Goal: Information Seeking & Learning: Learn about a topic

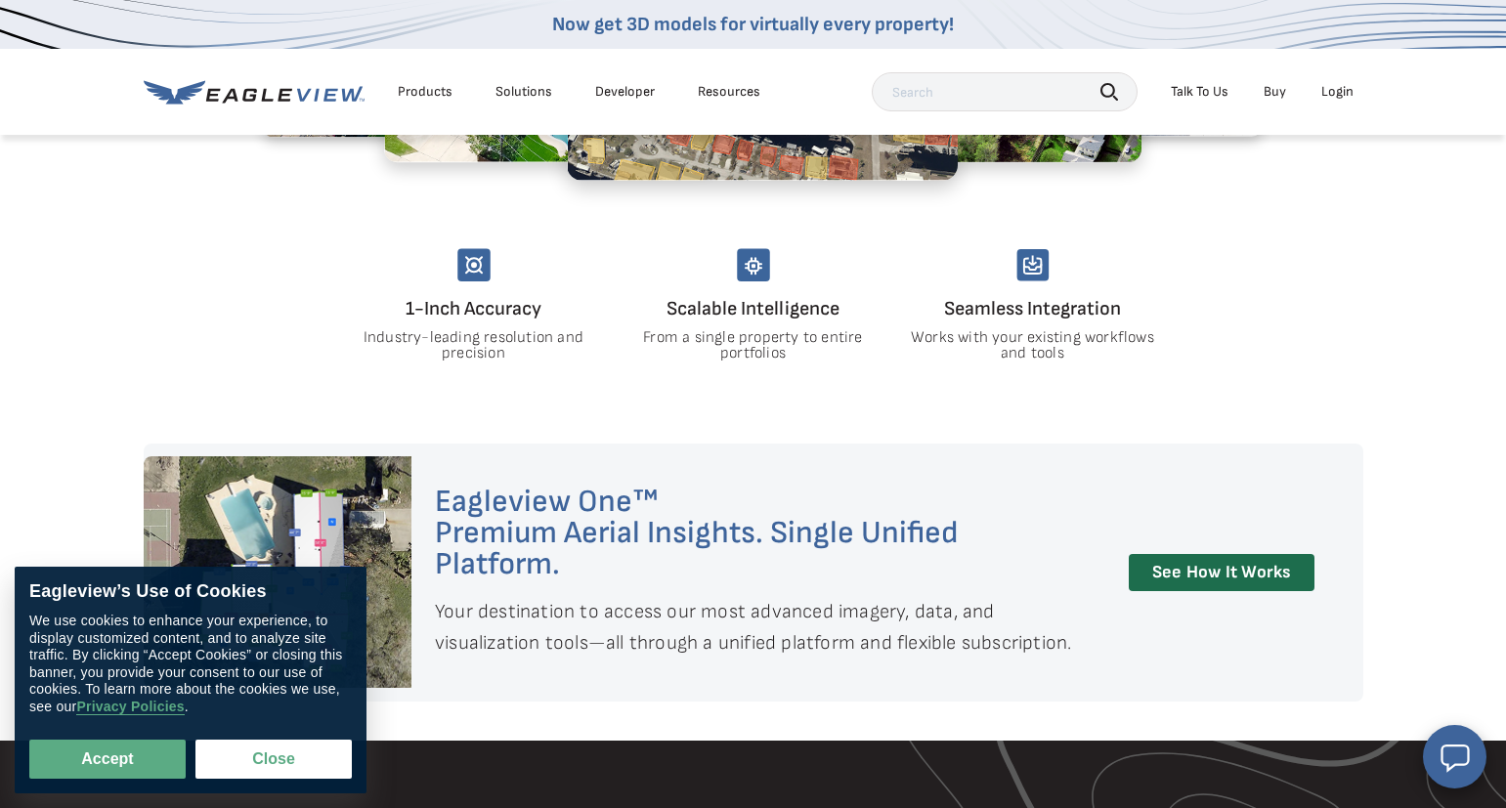
scroll to position [885, 0]
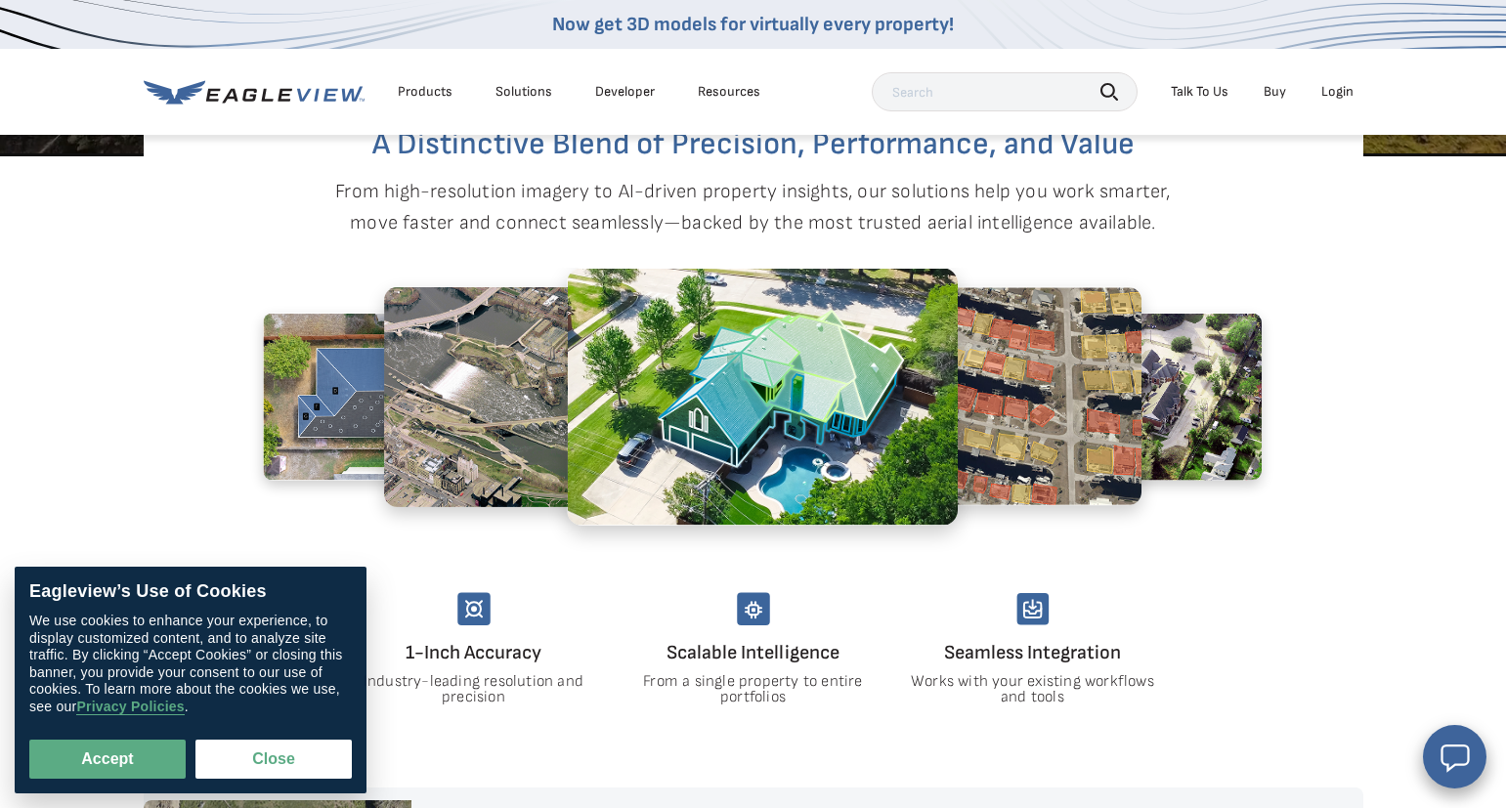
click at [1269, 95] on link "Buy" at bounding box center [1274, 92] width 22 height 18
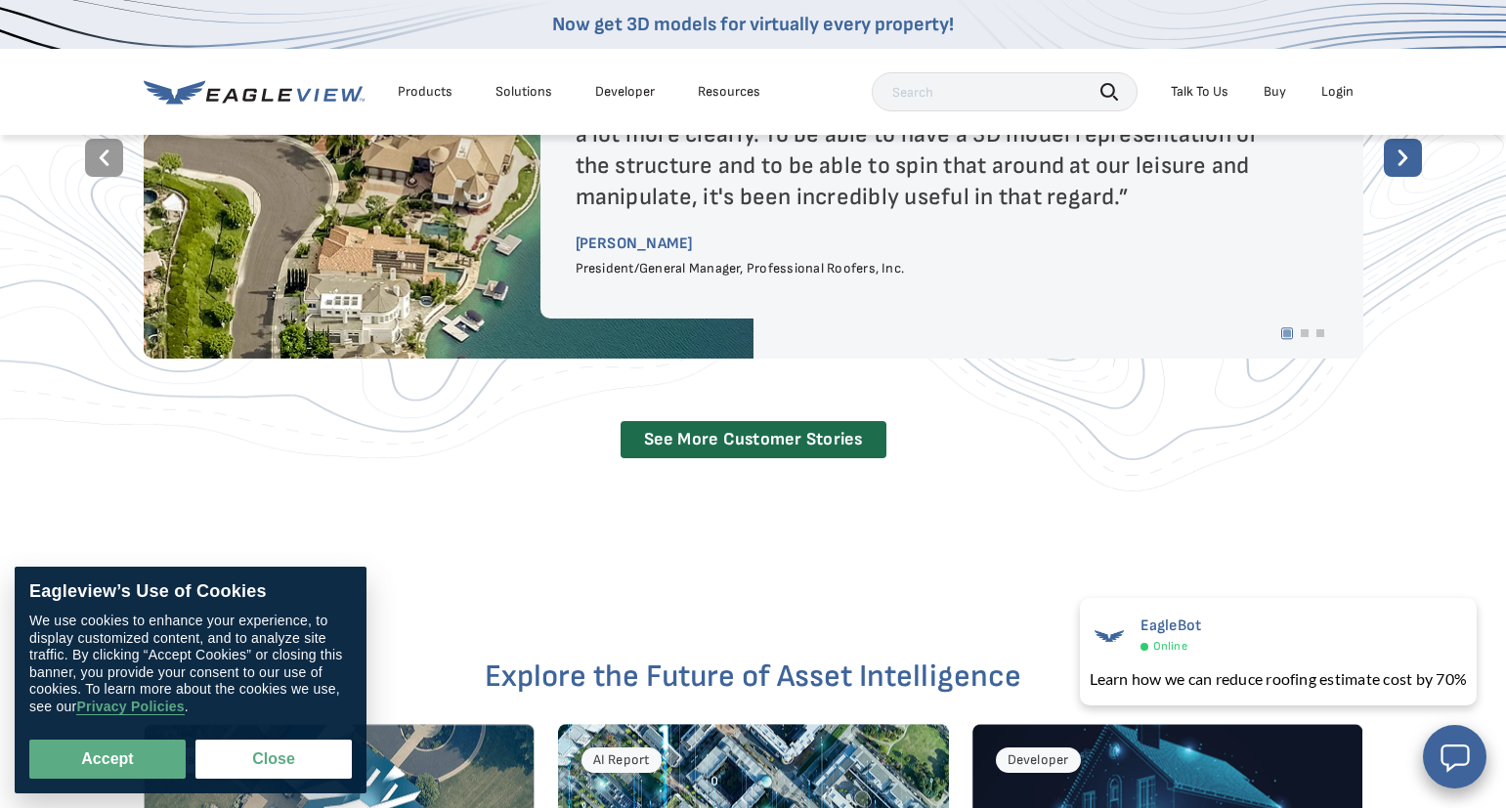
scroll to position [3357, 0]
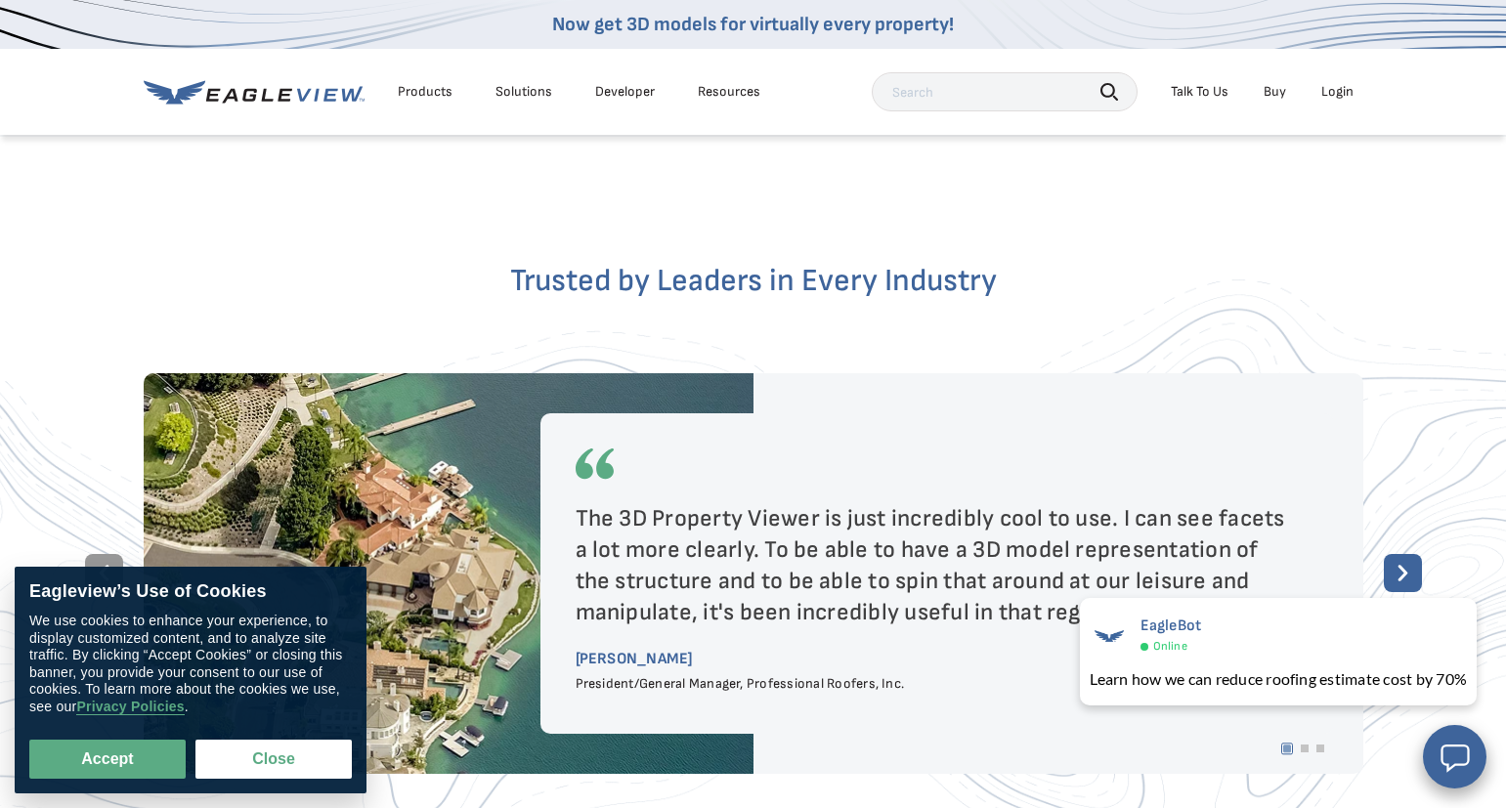
drag, startPoint x: 85, startPoint y: 748, endPoint x: 107, endPoint y: 730, distance: 29.1
click at [84, 748] on button "Accept" at bounding box center [107, 759] width 156 height 39
checkbox input "true"
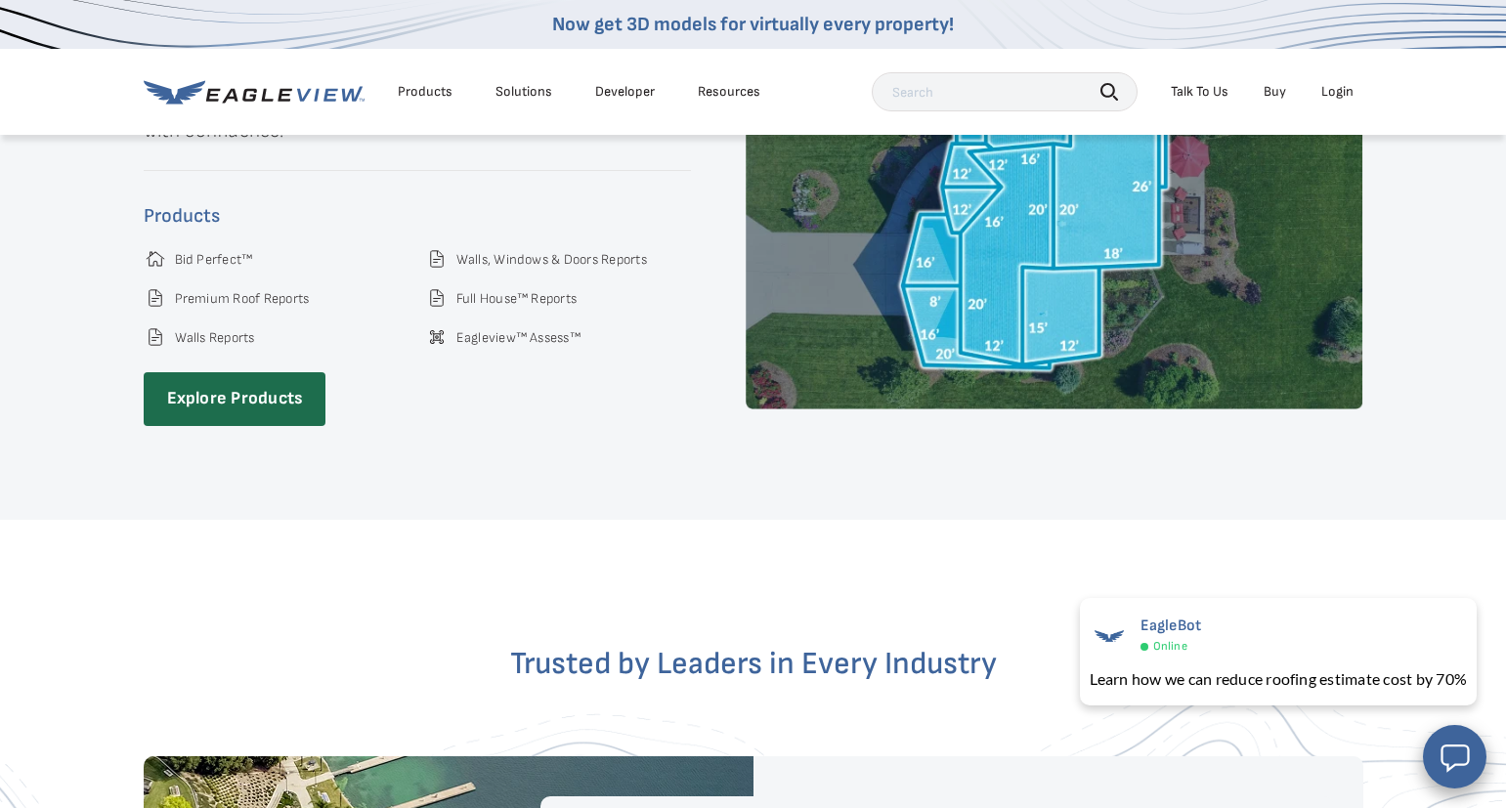
scroll to position [2590, 0]
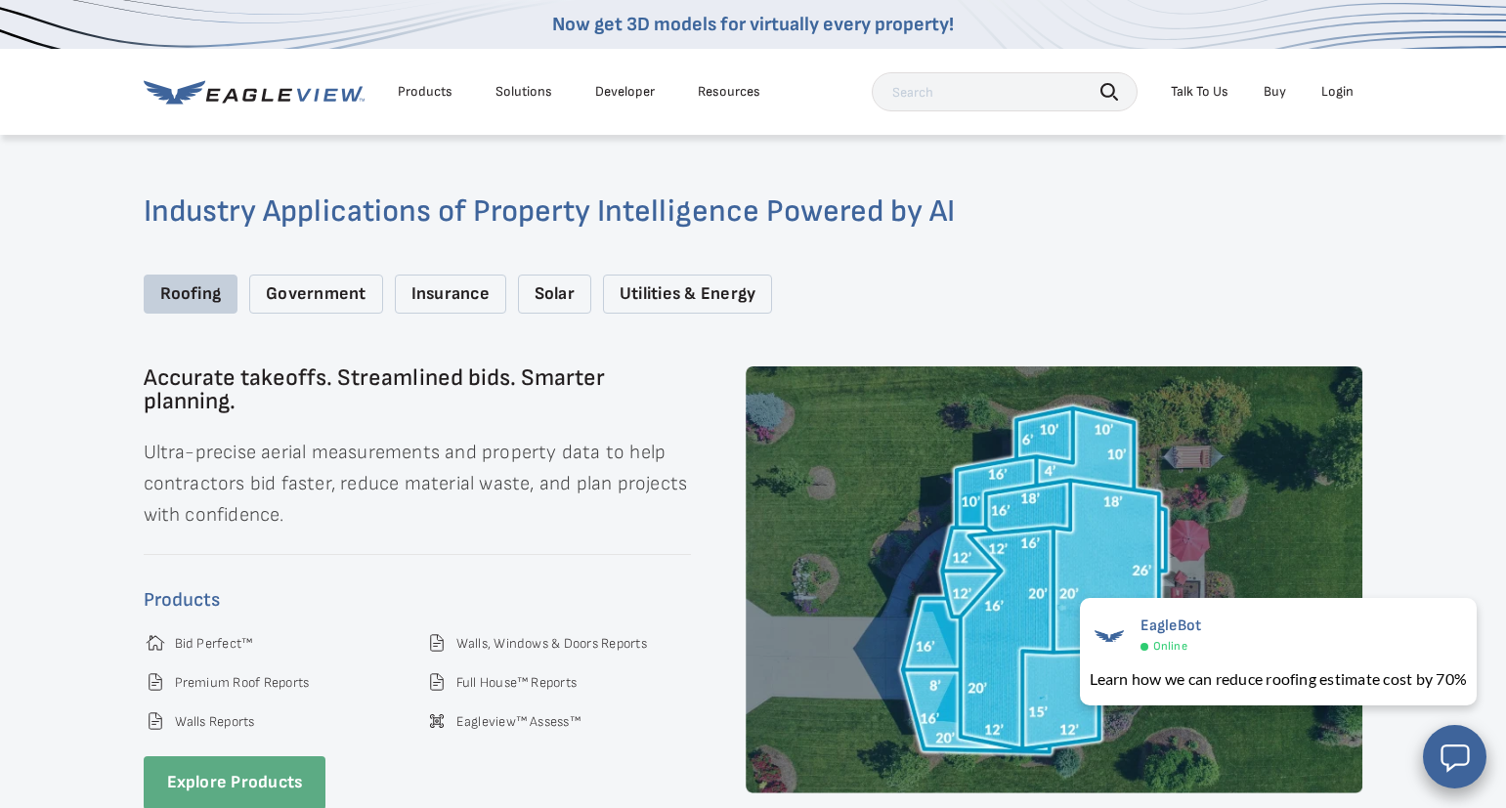
click at [218, 767] on link "Explore Products" at bounding box center [235, 783] width 183 height 54
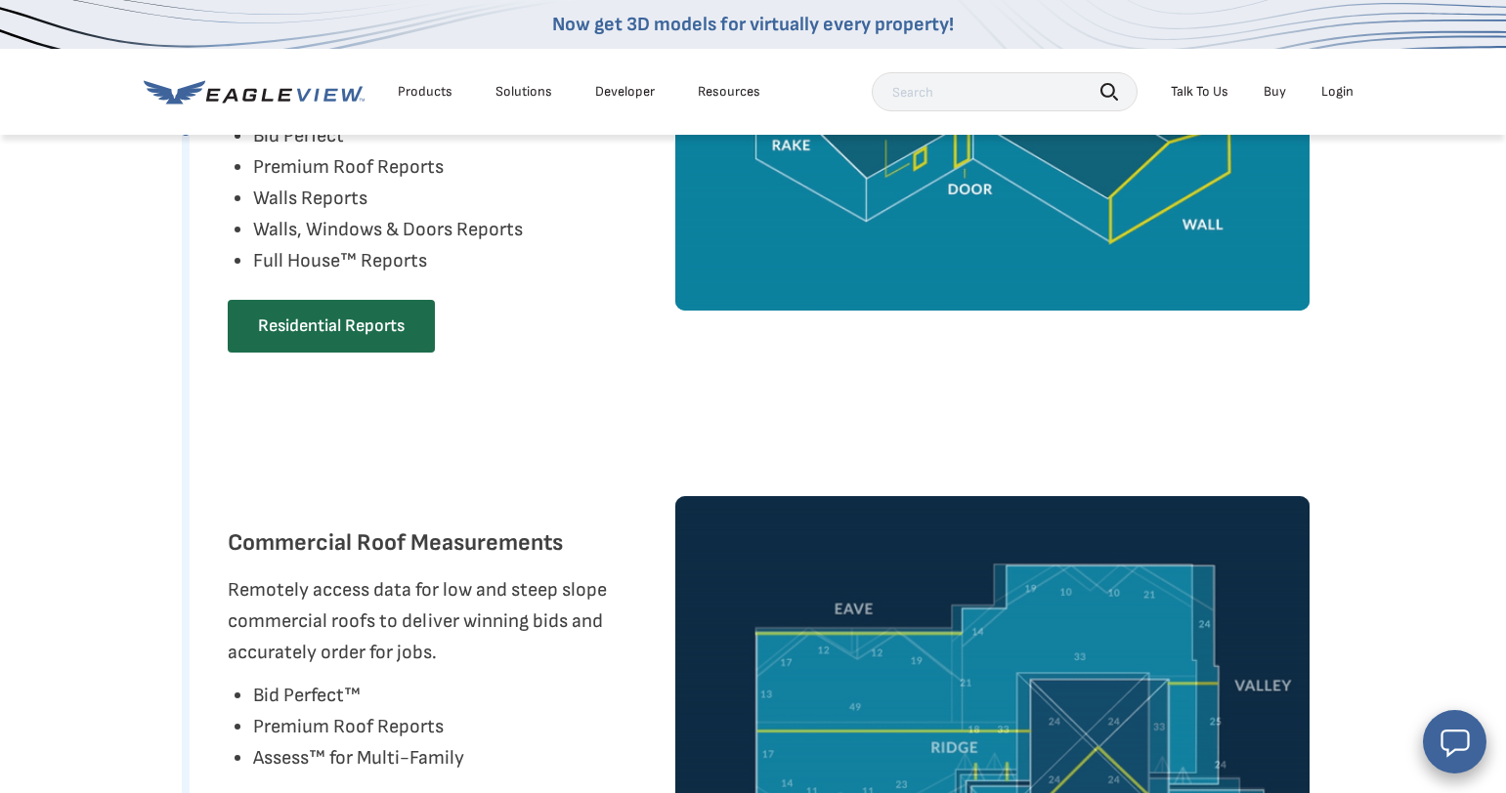
scroll to position [1037, 0]
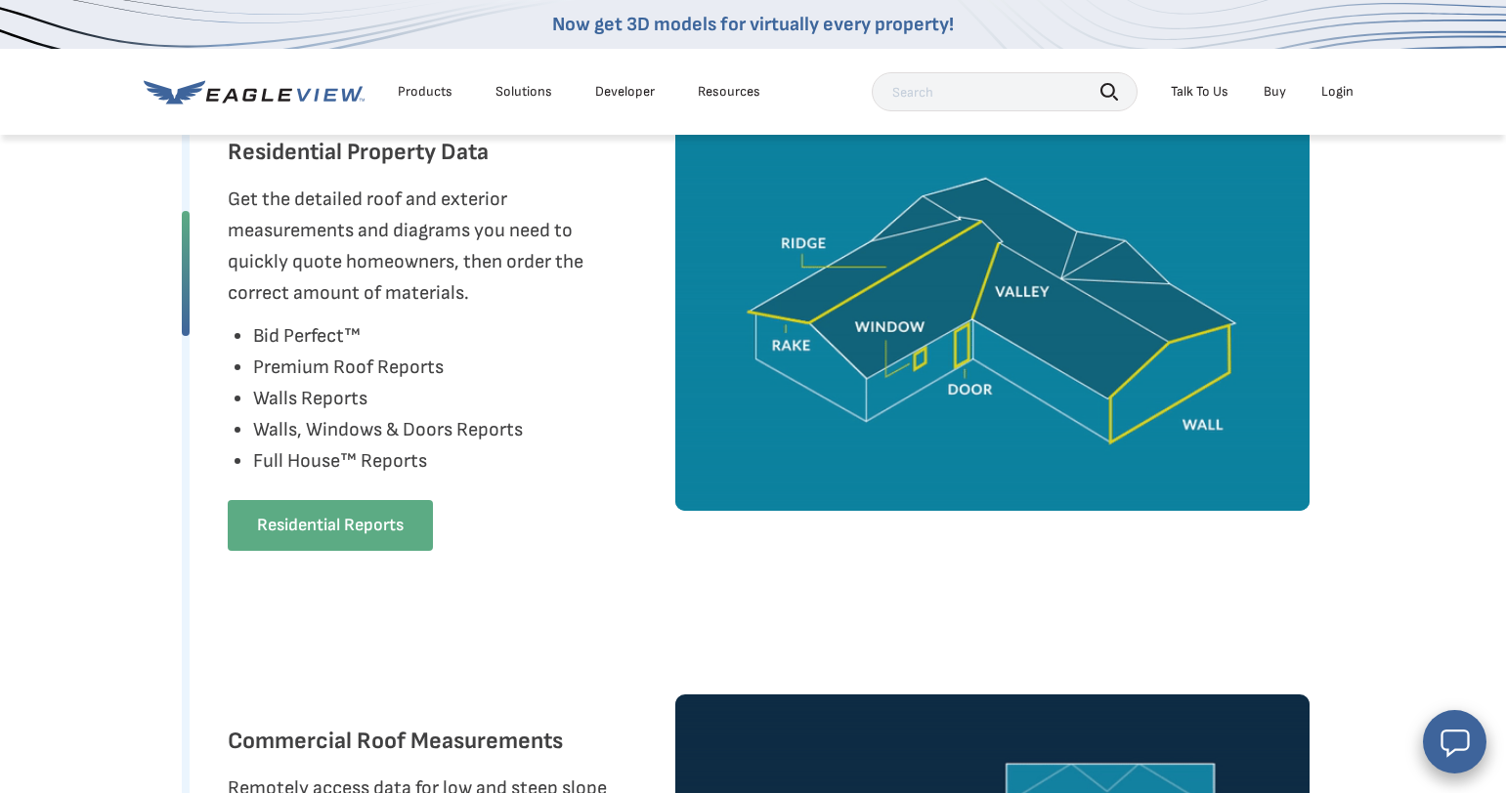
drag, startPoint x: 323, startPoint y: 583, endPoint x: 344, endPoint y: 593, distance: 22.7
click at [323, 551] on link "Residential Reports" at bounding box center [330, 525] width 205 height 51
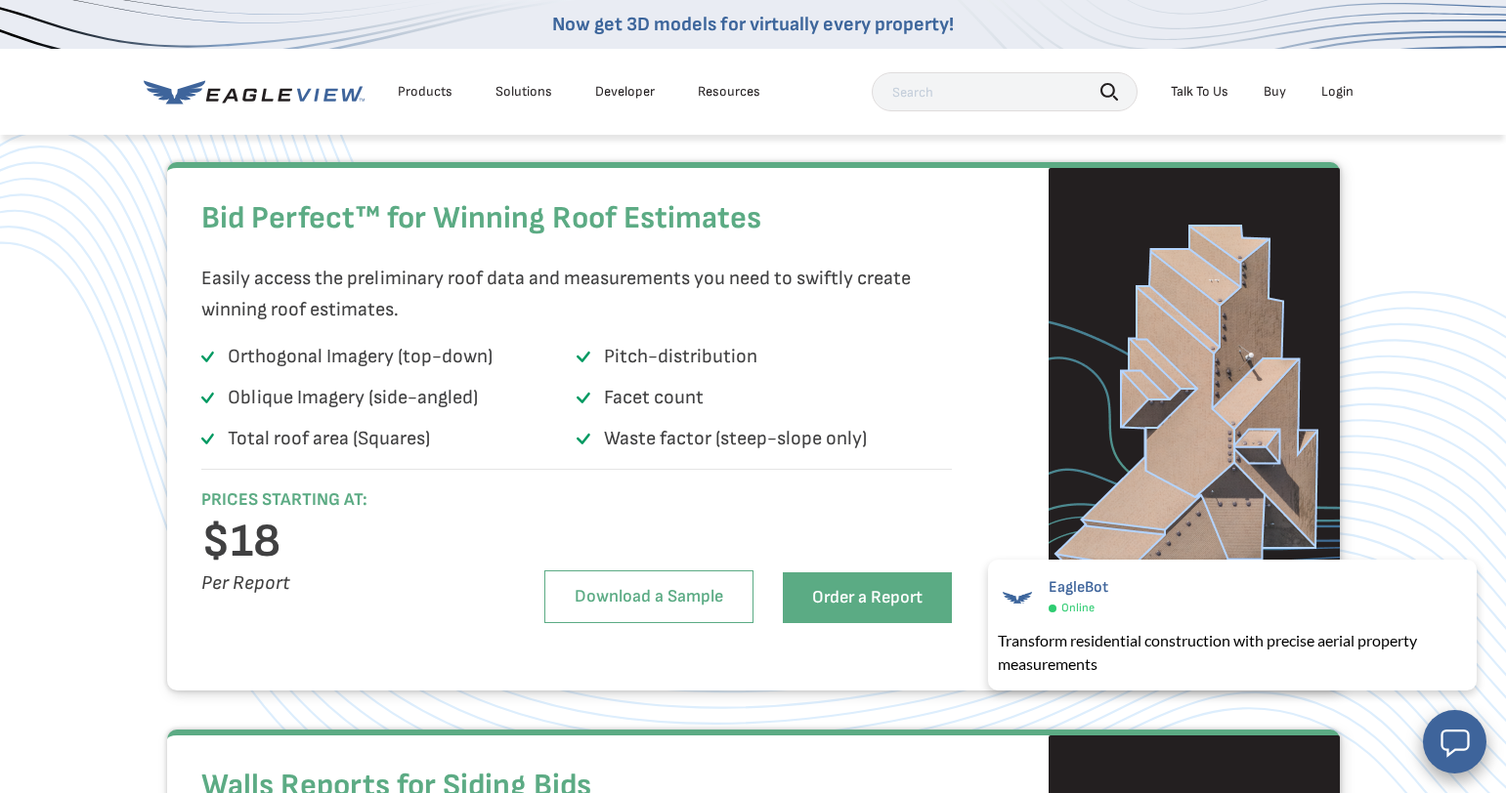
scroll to position [1166, 0]
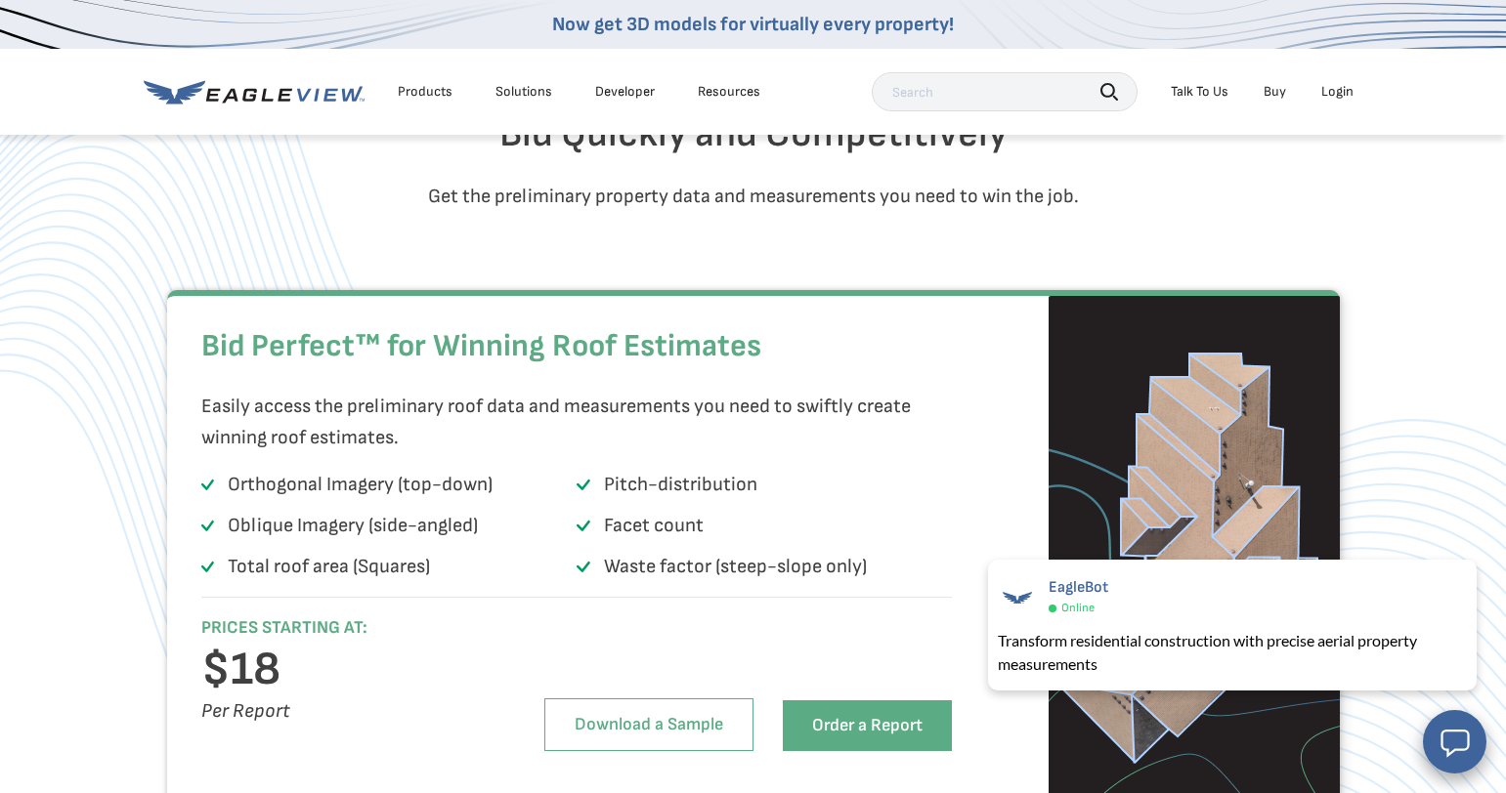
click at [413, 90] on div "Products" at bounding box center [425, 92] width 55 height 18
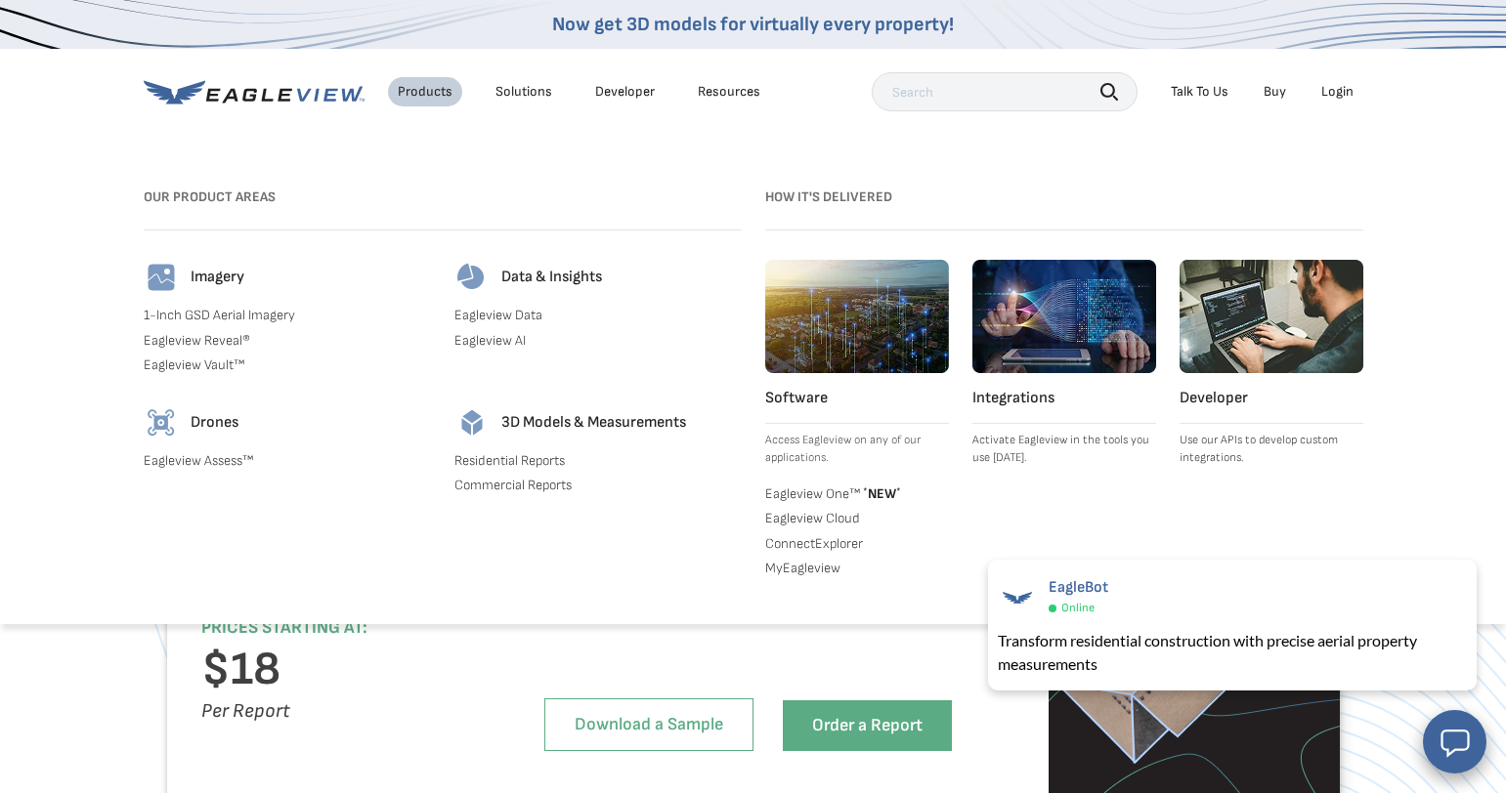
drag, startPoint x: 956, startPoint y: 92, endPoint x: 988, endPoint y: 98, distance: 32.8
click at [956, 92] on input "text" at bounding box center [1005, 91] width 266 height 39
type input "esx"
